Goal: Task Accomplishment & Management: Complete application form

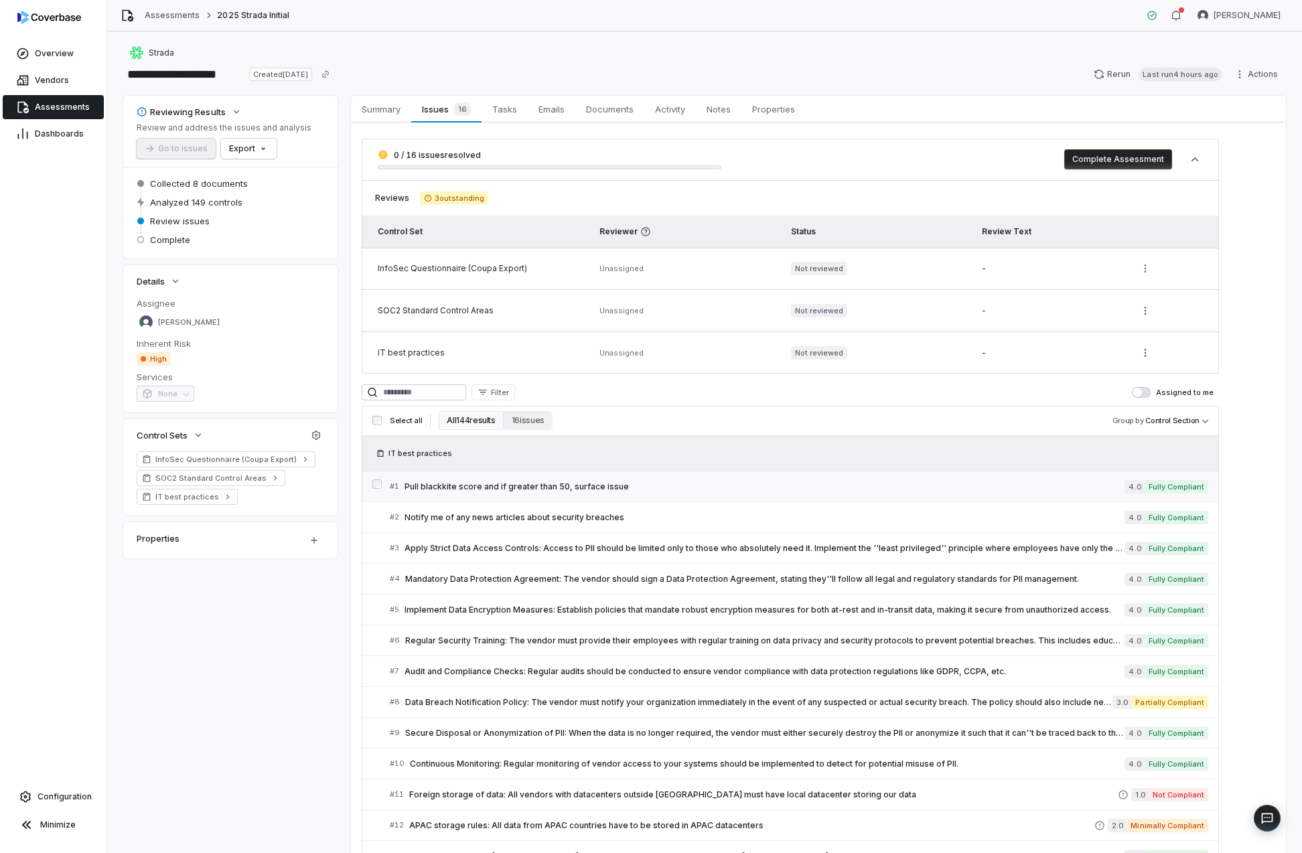
click at [587, 482] on span "Pull blackkite score and if greater than 50, surface issue" at bounding box center [765, 487] width 720 height 11
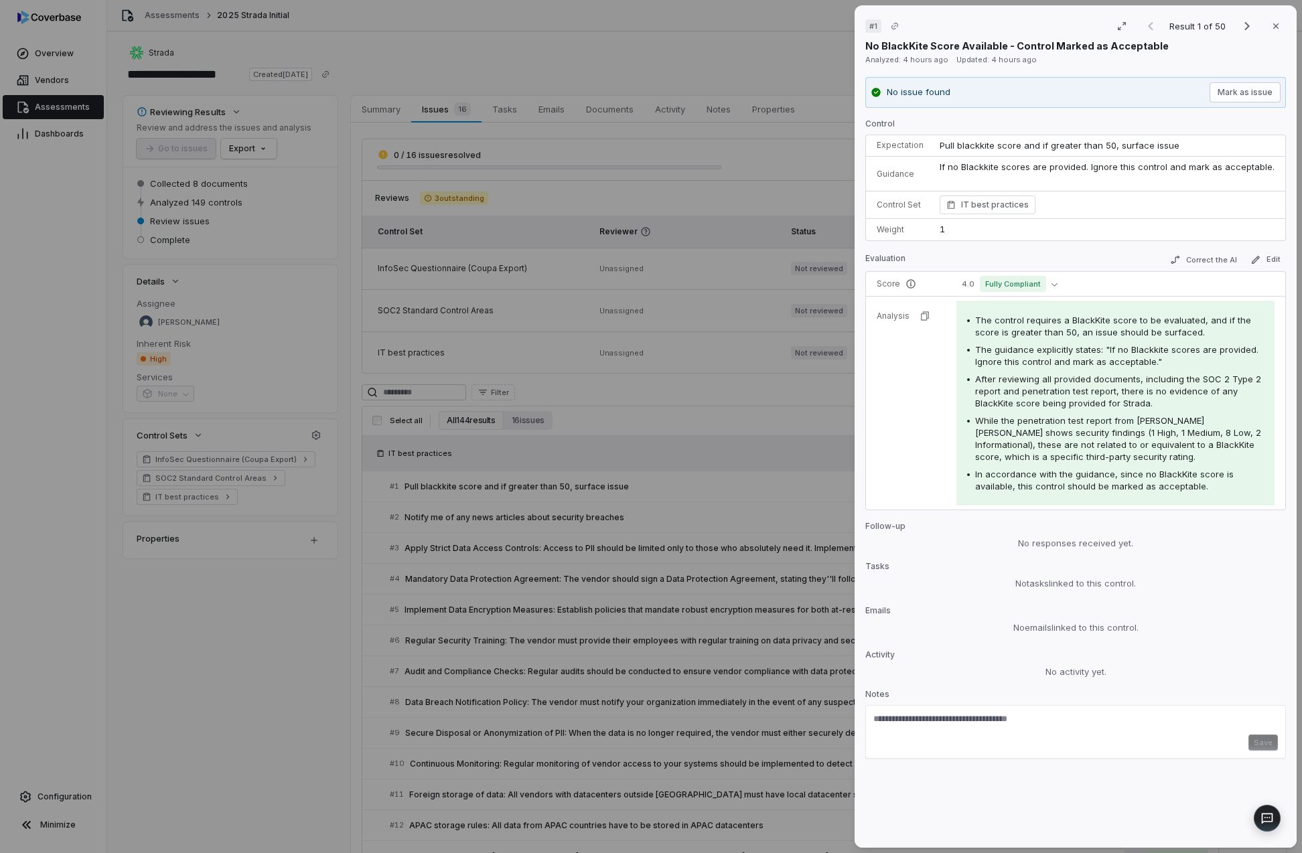
click at [764, 481] on div "# 1 Result 1 of 50 Close No BlackKite Score Available - Control Marked as Accep…" at bounding box center [651, 426] width 1302 height 853
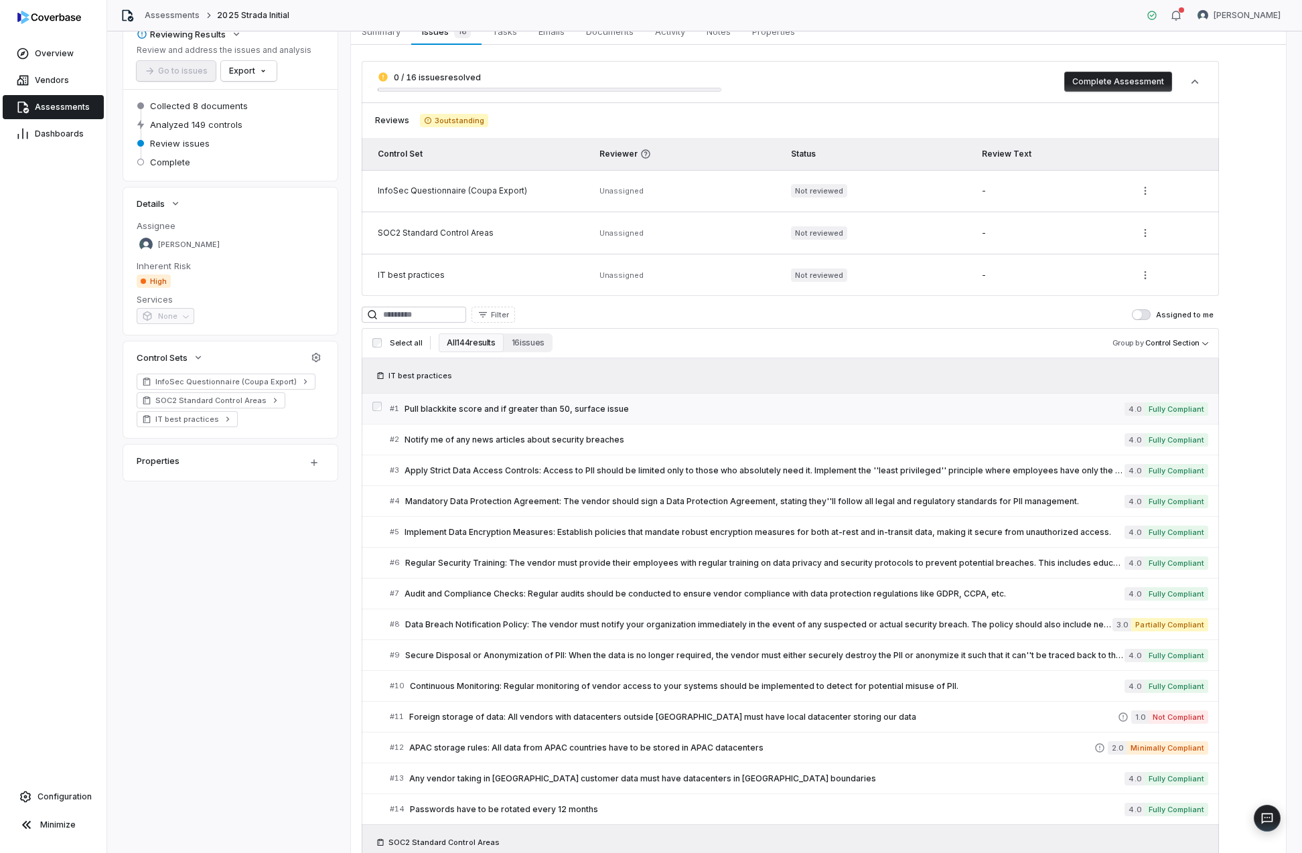
scroll to position [224, 0]
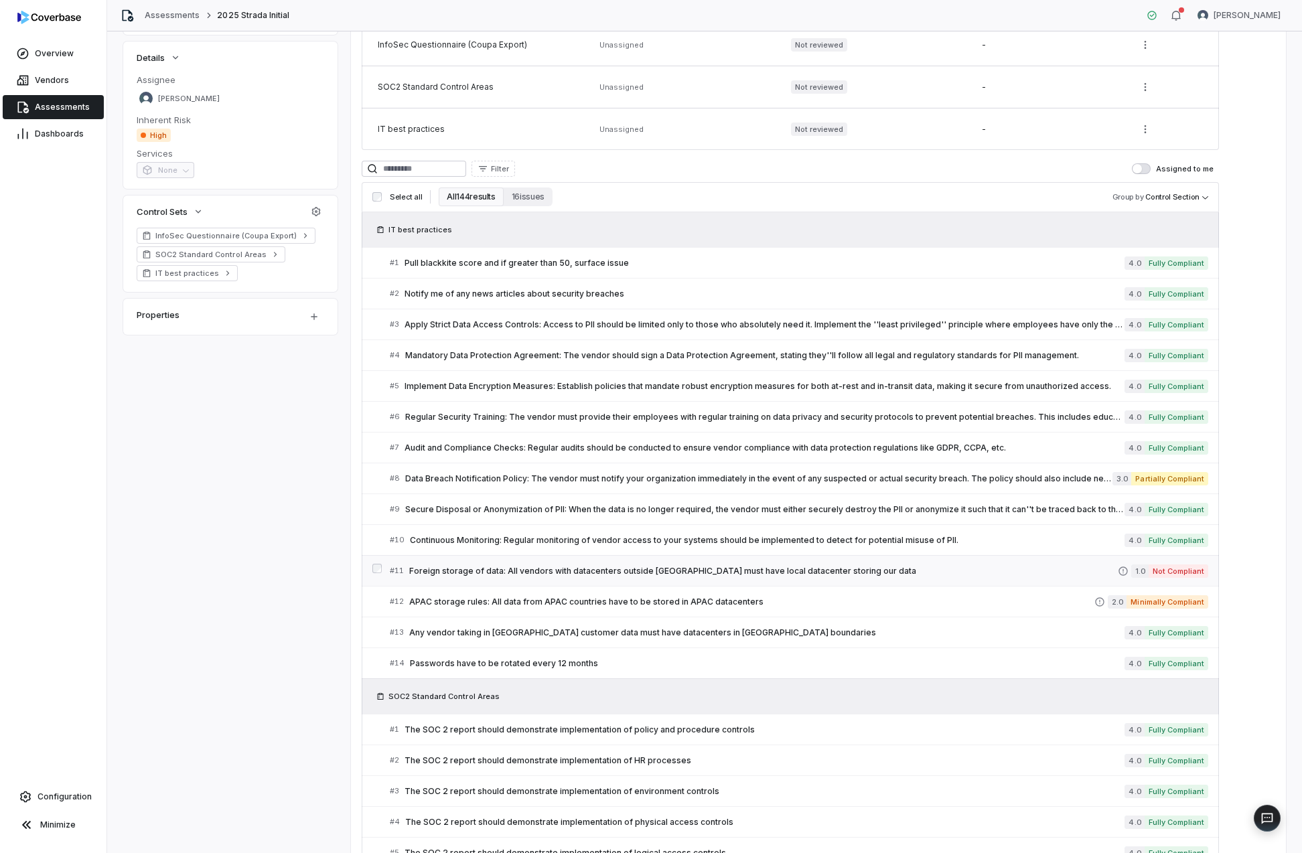
click at [899, 567] on span "Foreign storage of data: All vendors with datacenters outside [GEOGRAPHIC_DATA]…" at bounding box center [763, 571] width 709 height 11
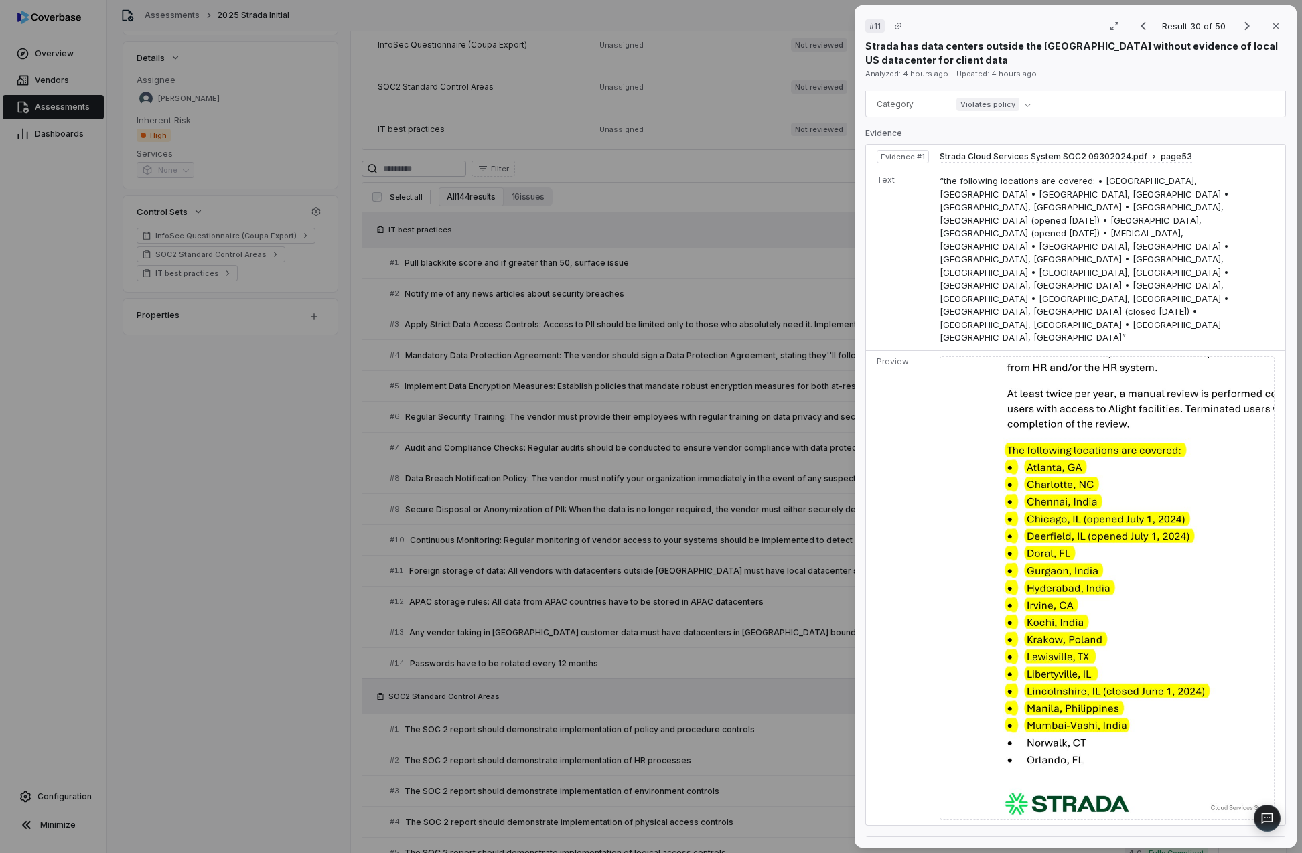
scroll to position [598, 0]
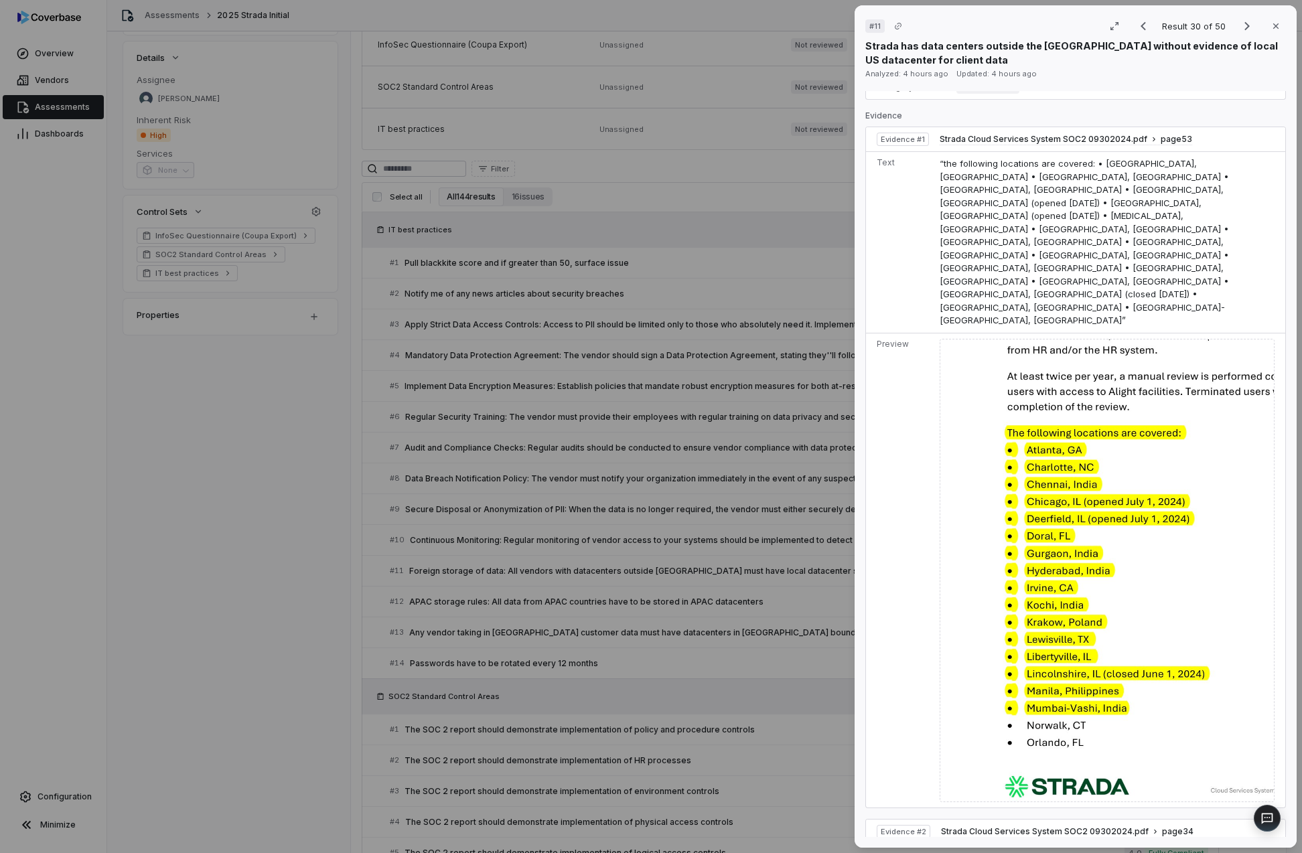
click at [792, 567] on div "# 11 Result 30 of 50 Close Strada has data centers outside the [GEOGRAPHIC_DATA…" at bounding box center [651, 426] width 1302 height 853
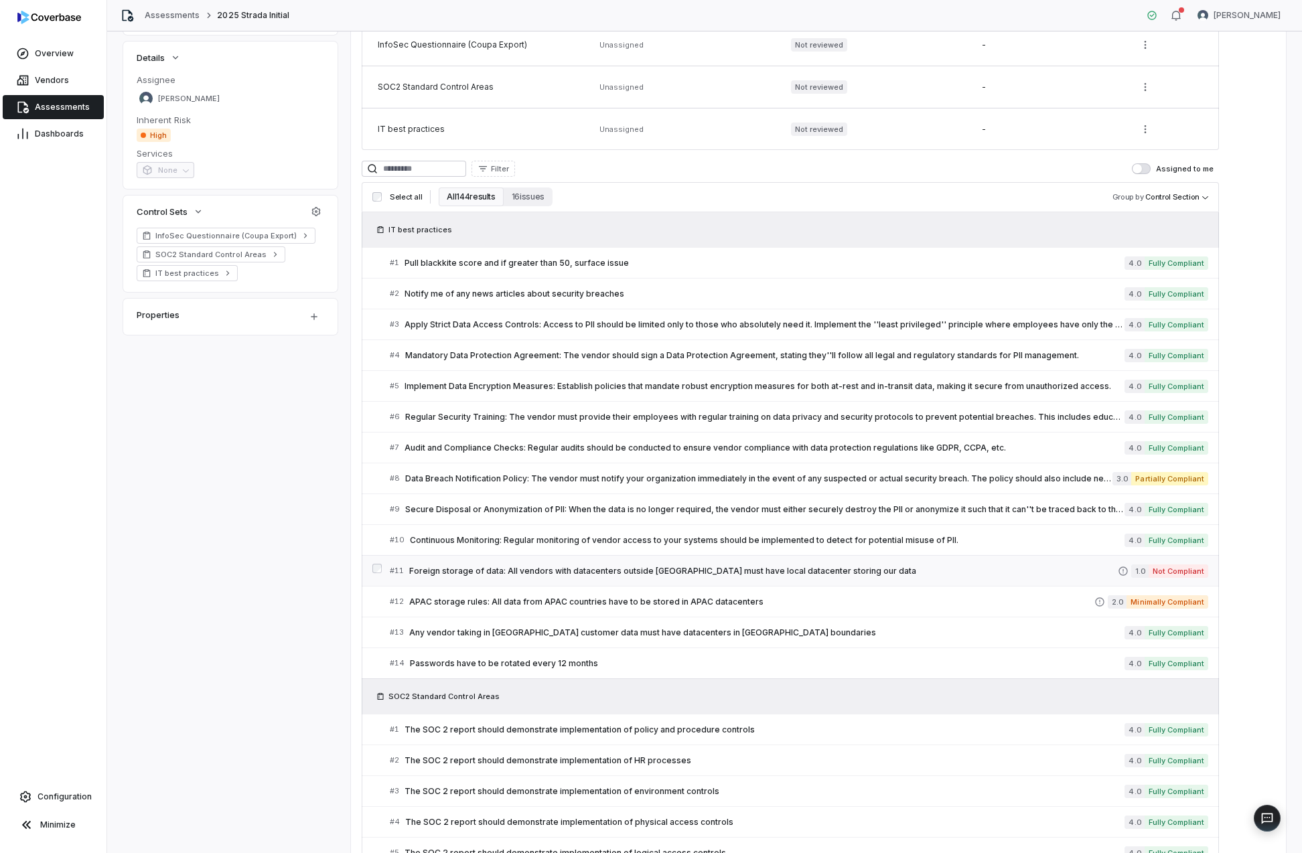
click at [946, 573] on span "Foreign storage of data: All vendors with datacenters outside [GEOGRAPHIC_DATA]…" at bounding box center [763, 571] width 709 height 11
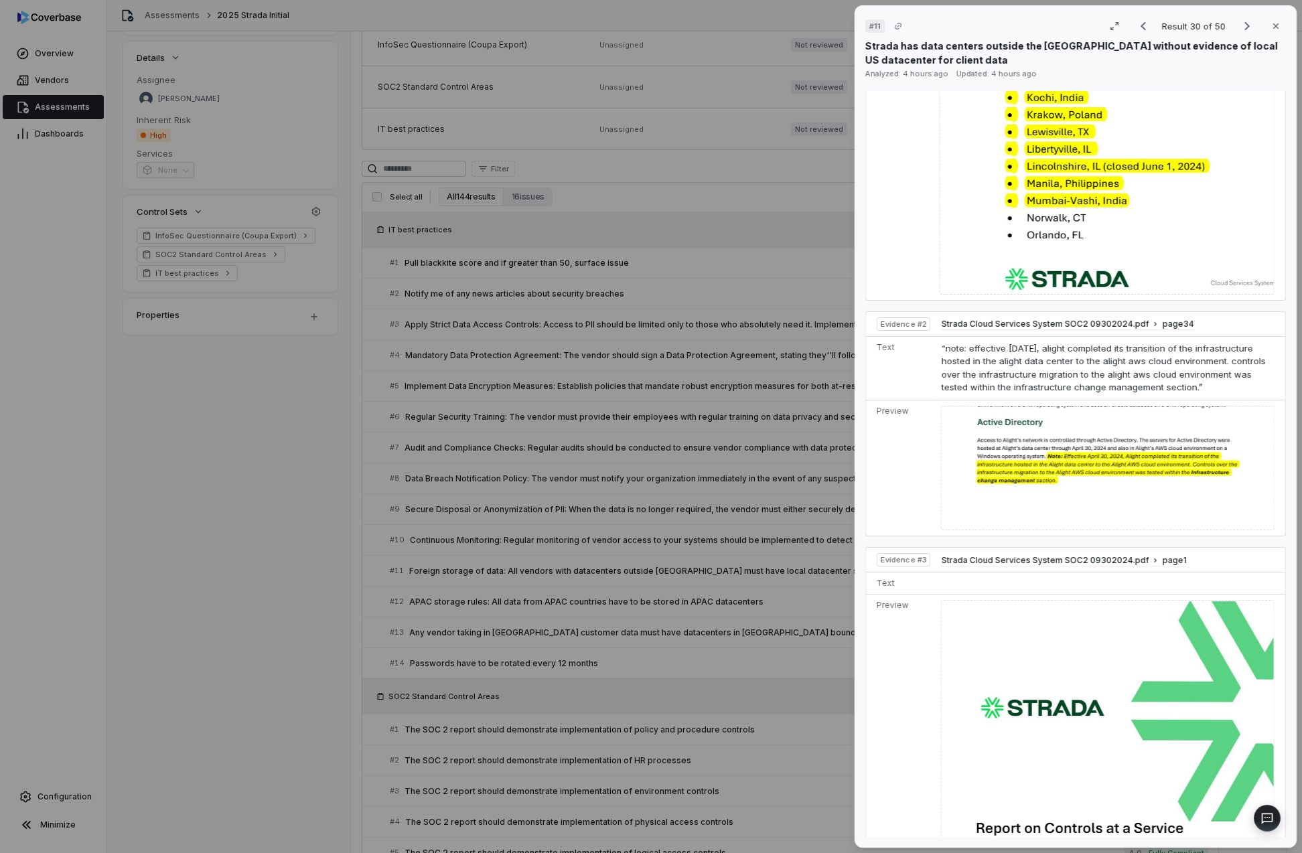
scroll to position [1130, 0]
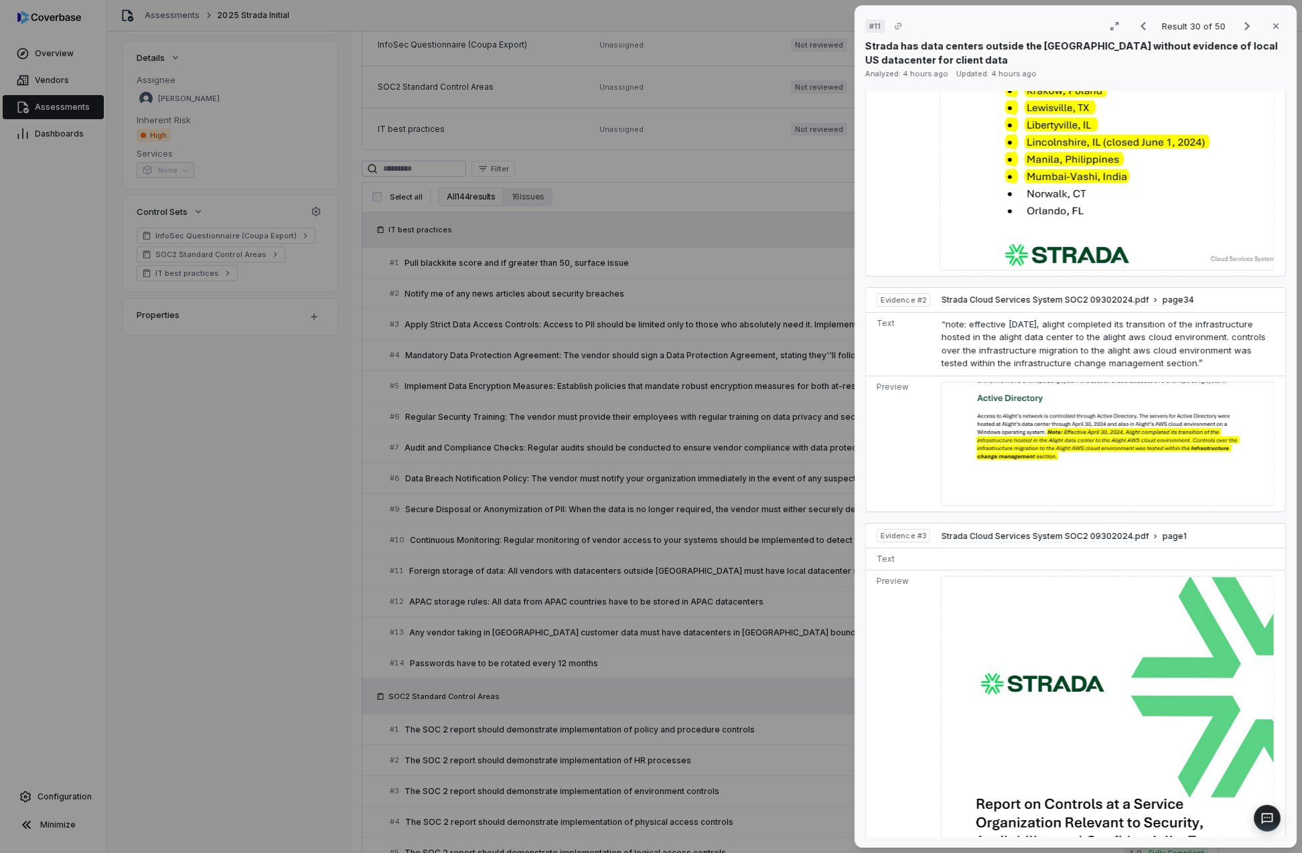
click at [808, 571] on div "# 11 Result 30 of 50 Close Strada has data centers outside the [GEOGRAPHIC_DATA…" at bounding box center [651, 426] width 1302 height 853
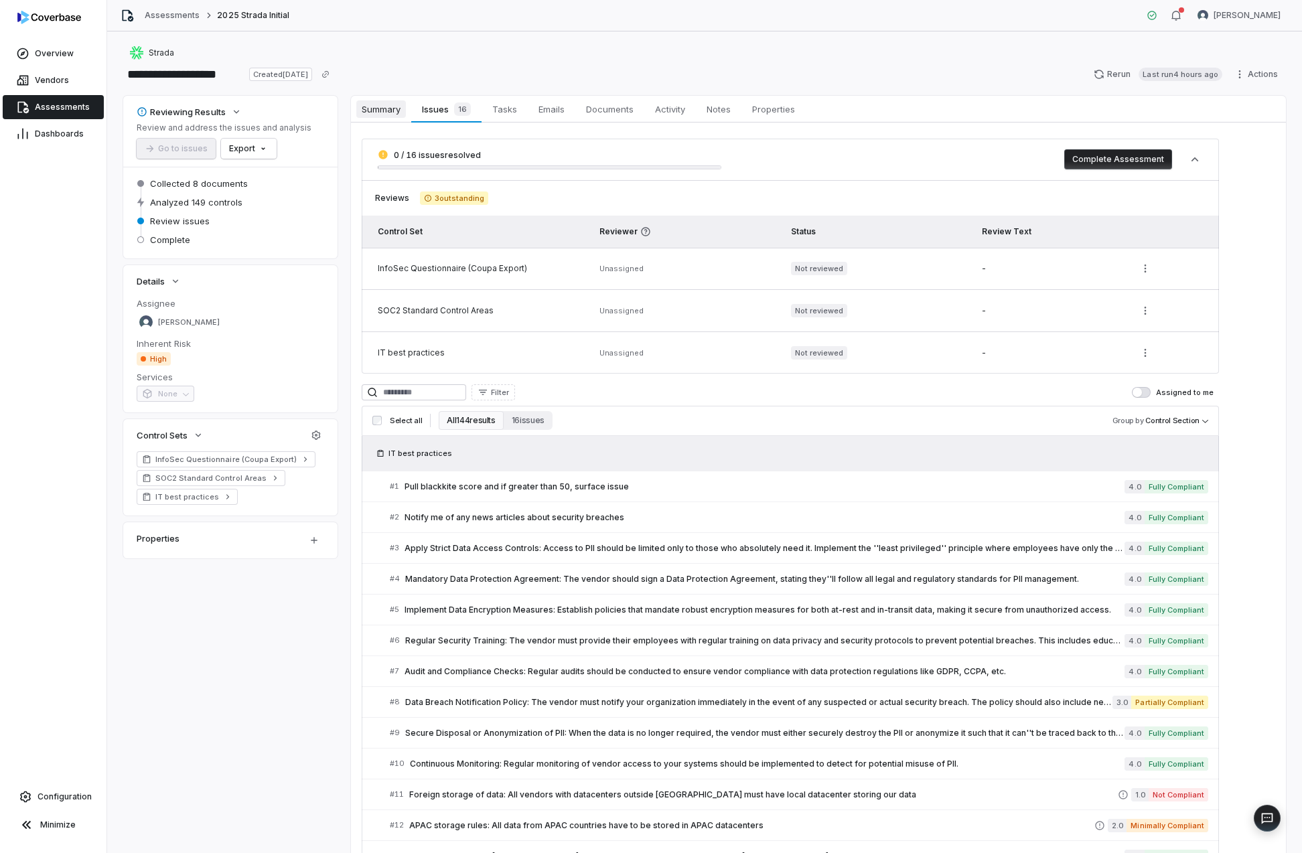
click at [394, 114] on span "Summary" at bounding box center [381, 108] width 50 height 17
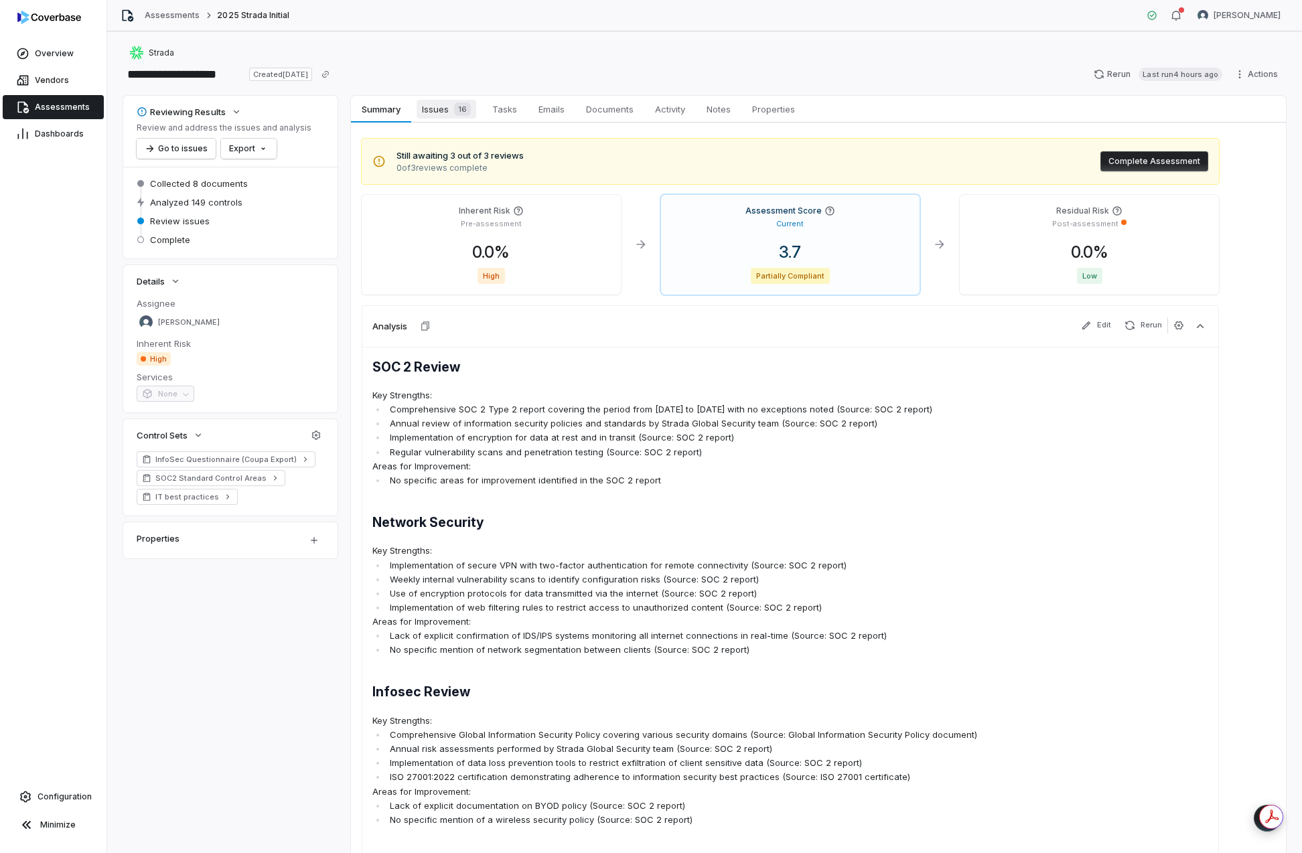
click at [454, 111] on span "16" at bounding box center [462, 108] width 17 height 13
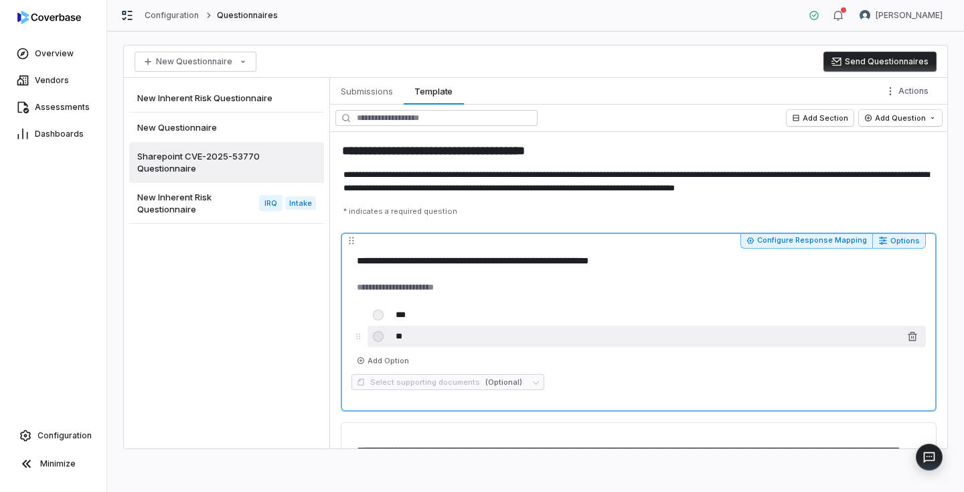
click at [786, 333] on input "**" at bounding box center [644, 335] width 505 height 21
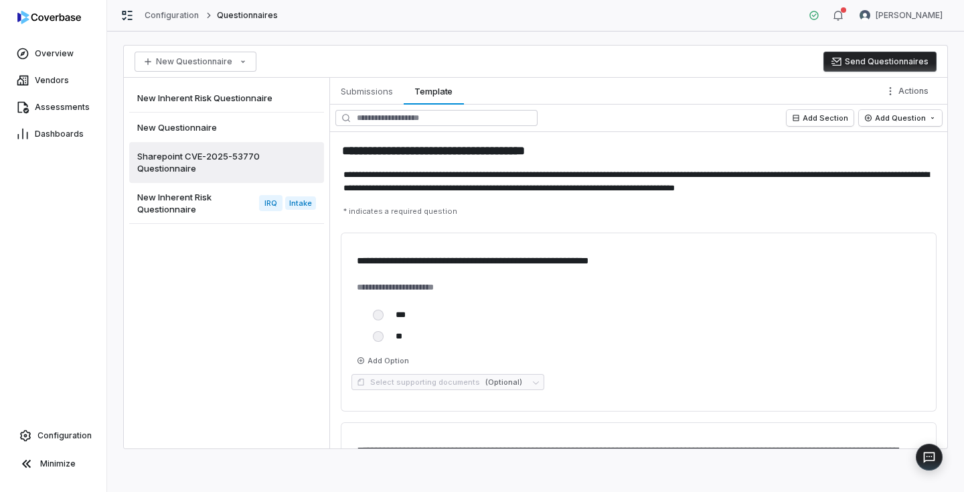
click at [239, 314] on div "New Inherent Risk Questionnaire New Questionnaire Sharepoint CVE-2025-53770 Que…" at bounding box center [227, 263] width 206 height 370
type textarea "*"
